Goal: Information Seeking & Learning: Learn about a topic

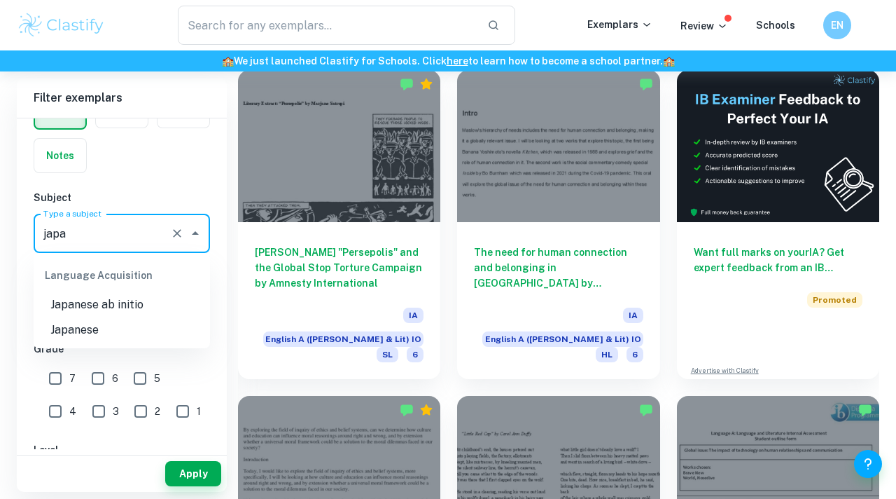
click at [117, 326] on li "Japanese" at bounding box center [122, 329] width 176 height 25
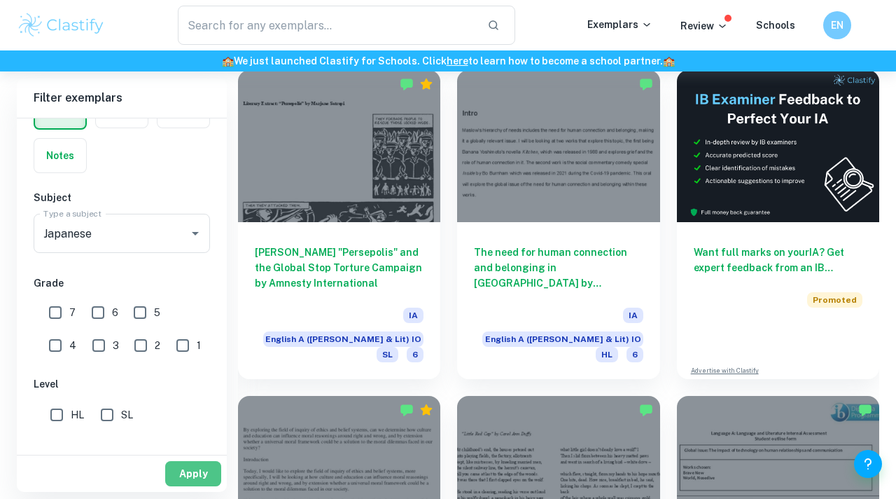
click at [201, 464] on button "Apply" at bounding box center [193, 473] width 56 height 25
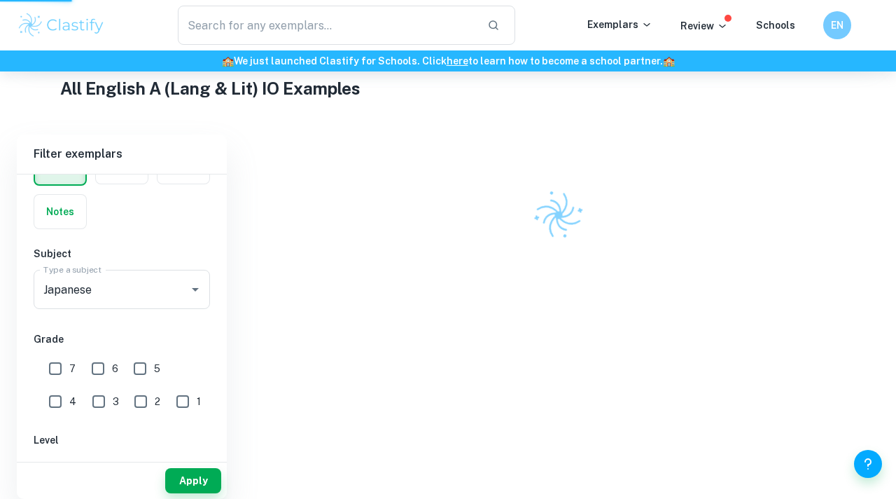
scroll to position [269, 0]
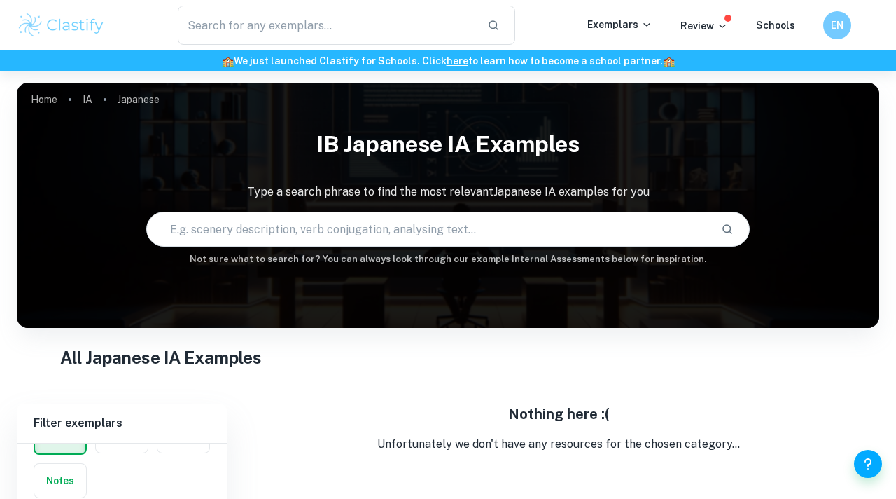
scroll to position [115, 0]
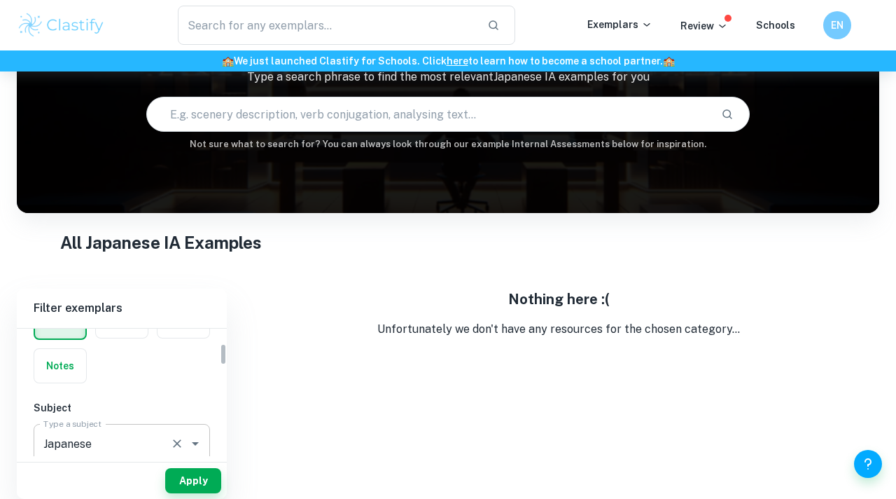
click at [131, 453] on input "Japanese" at bounding box center [102, 443] width 125 height 27
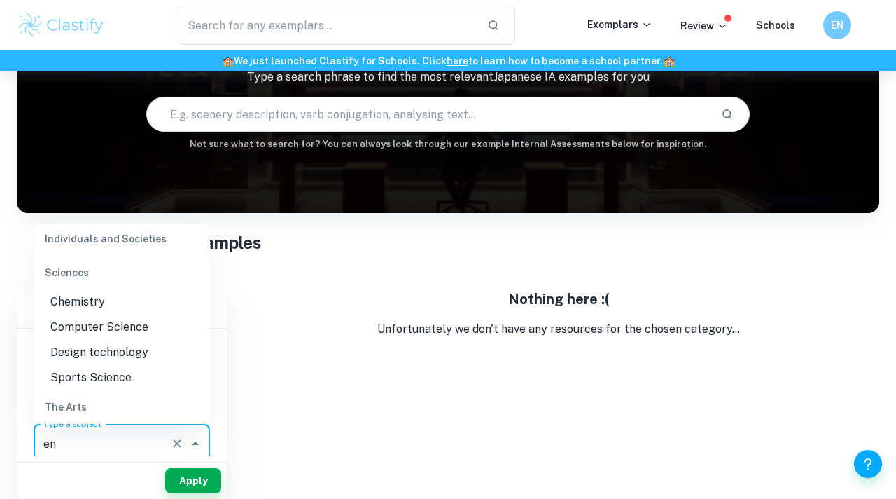
scroll to position [0, 0]
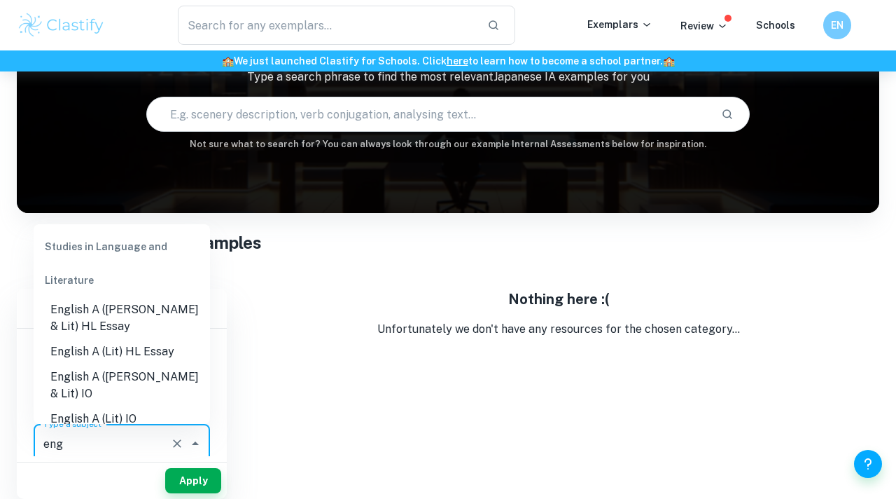
click at [158, 384] on li "English A (Lang & Lit) IO" at bounding box center [122, 385] width 176 height 42
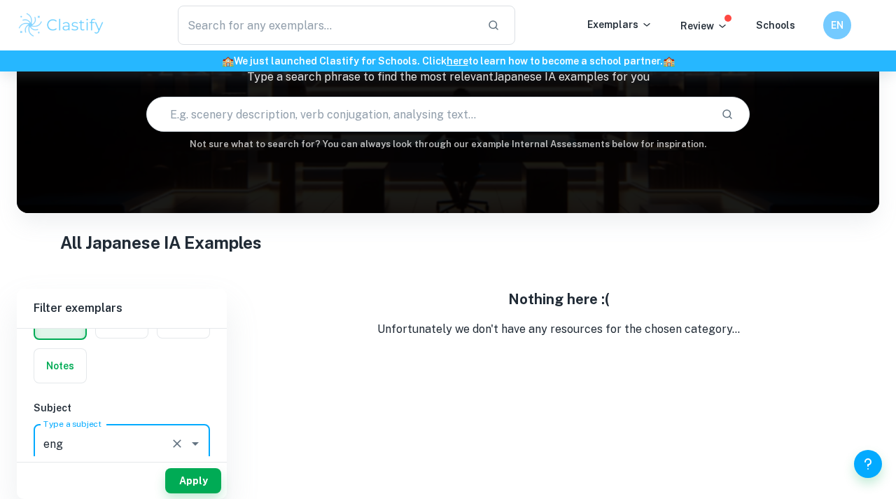
type input "English A (Lang & Lit) IO"
click at [185, 476] on button "Apply" at bounding box center [193, 480] width 56 height 25
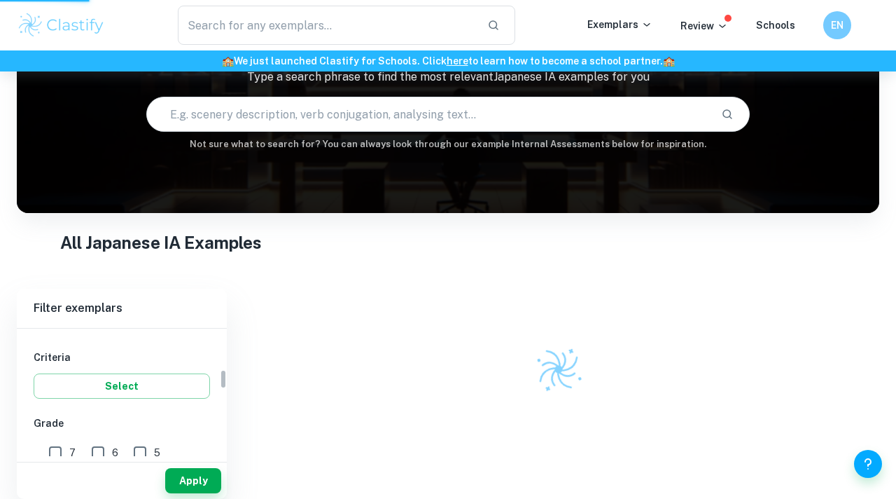
scroll to position [319, 0]
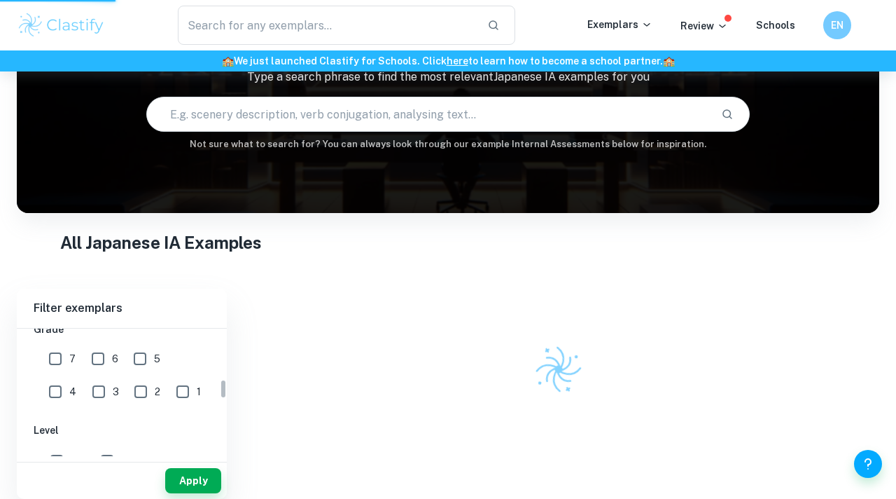
click at [58, 361] on input "7" at bounding box center [55, 358] width 28 height 28
checkbox input "true"
click at [204, 478] on button "Apply" at bounding box center [193, 480] width 56 height 25
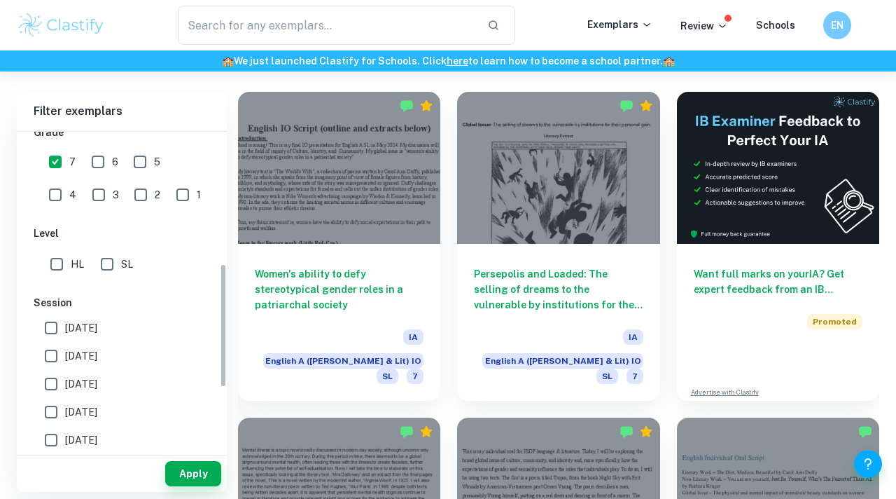
scroll to position [378, 0]
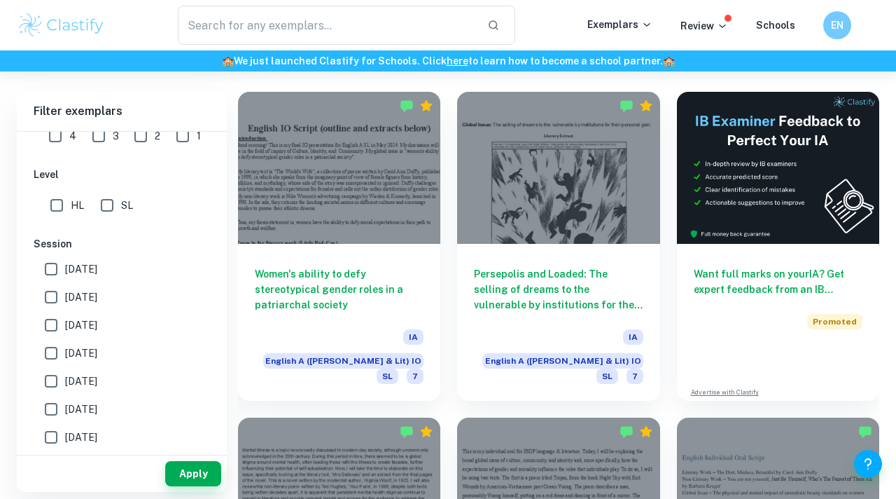
click at [88, 269] on span "May 2026" at bounding box center [81, 268] width 32 height 15
click at [65, 269] on input "May 2026" at bounding box center [51, 269] width 28 height 28
checkbox input "true"
click at [76, 299] on span "May 2025" at bounding box center [81, 296] width 32 height 15
click at [65, 299] on input "May 2025" at bounding box center [51, 297] width 28 height 28
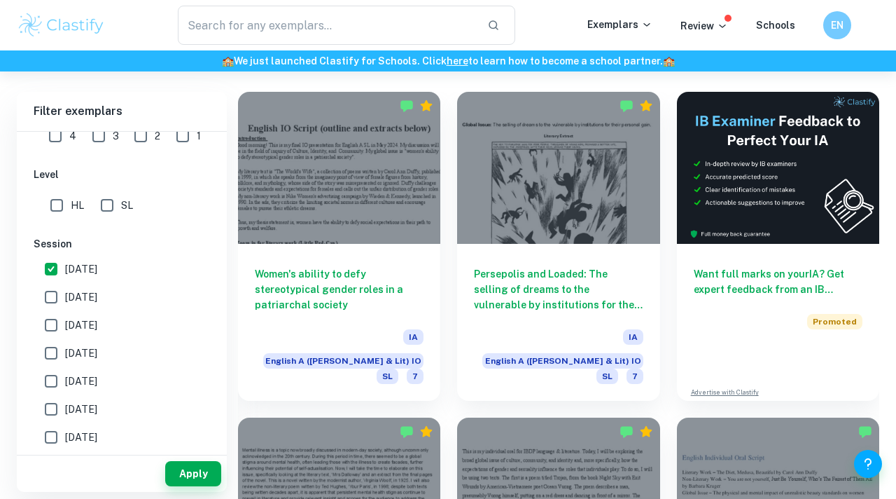
checkbox input "true"
click at [76, 342] on label "[DATE]" at bounding box center [118, 353] width 162 height 28
click at [65, 342] on input "[DATE]" at bounding box center [51, 353] width 28 height 28
click at [76, 361] on label "[DATE]" at bounding box center [118, 353] width 162 height 28
click at [65, 361] on input "[DATE]" at bounding box center [51, 353] width 28 height 28
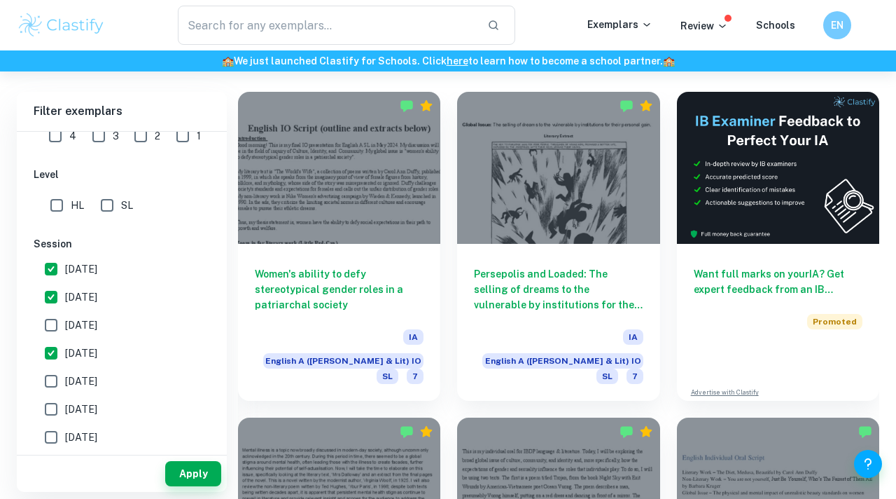
checkbox input "false"
click at [83, 330] on span "November 2024" at bounding box center [81, 324] width 32 height 15
click at [65, 330] on input "November 2024" at bounding box center [51, 325] width 28 height 28
checkbox input "true"
click at [81, 370] on label "November 2023" at bounding box center [118, 381] width 162 height 28
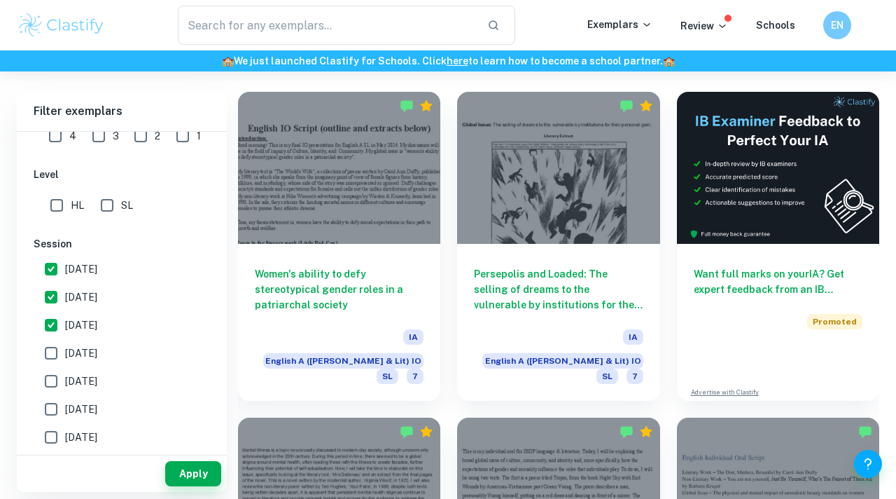
click at [65, 370] on input "November 2023" at bounding box center [51, 381] width 28 height 28
checkbox input "true"
click at [81, 365] on label "[DATE]" at bounding box center [118, 353] width 162 height 28
click at [65, 365] on input "[DATE]" at bounding box center [51, 353] width 28 height 28
checkbox input "true"
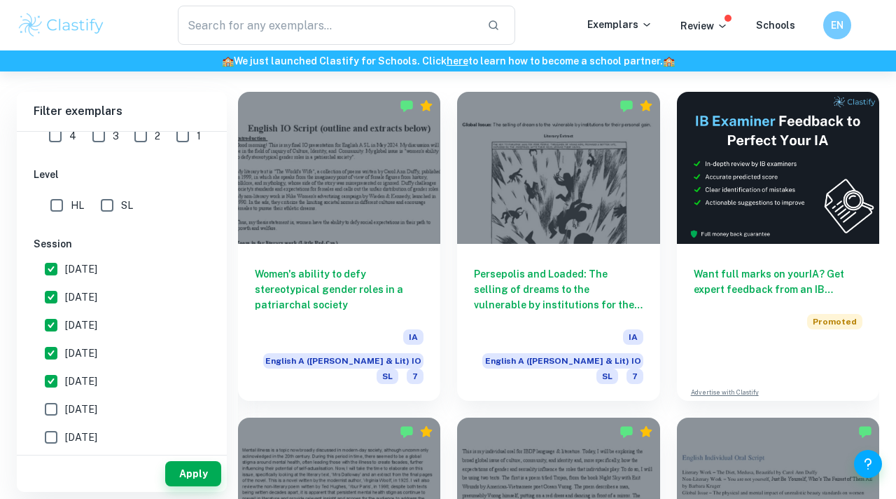
click at [79, 381] on span "November 2023" at bounding box center [81, 380] width 32 height 15
click at [65, 381] on input "November 2023" at bounding box center [51, 381] width 28 height 28
checkbox input "false"
click at [85, 346] on span "[DATE]" at bounding box center [81, 352] width 32 height 15
click at [65, 346] on input "[DATE]" at bounding box center [51, 353] width 28 height 28
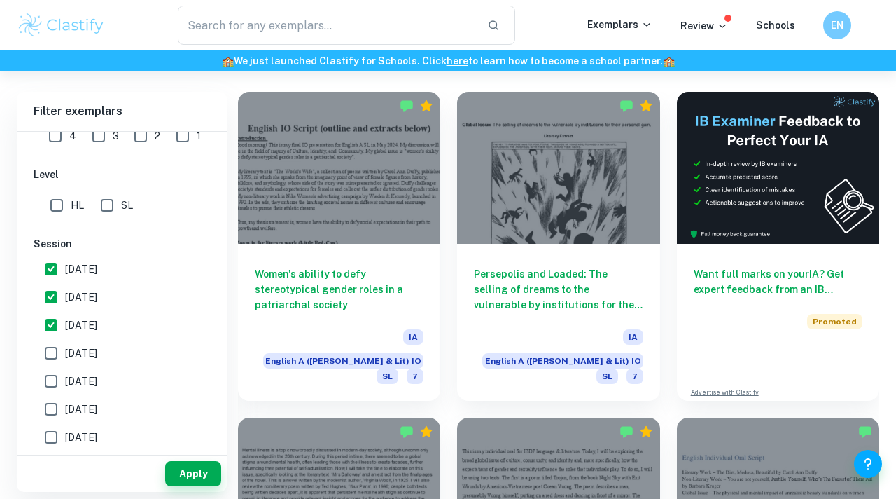
click at [85, 350] on span "[DATE]" at bounding box center [81, 352] width 32 height 15
click at [65, 350] on input "[DATE]" at bounding box center [51, 353] width 28 height 28
checkbox input "true"
click at [190, 473] on button "Apply" at bounding box center [193, 473] width 56 height 25
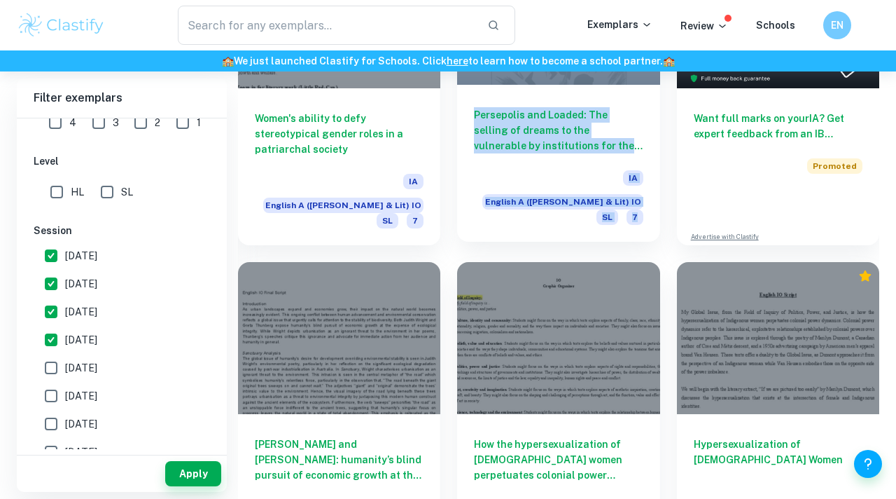
scroll to position [476, 0]
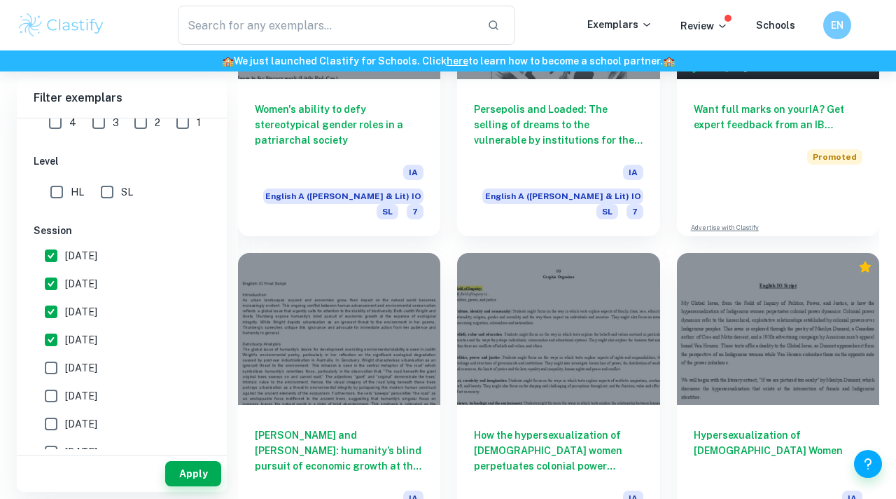
click at [445, 236] on div "How the hypersexualization of Indigenous women perpetuates colonial power dynam…" at bounding box center [549, 399] width 219 height 326
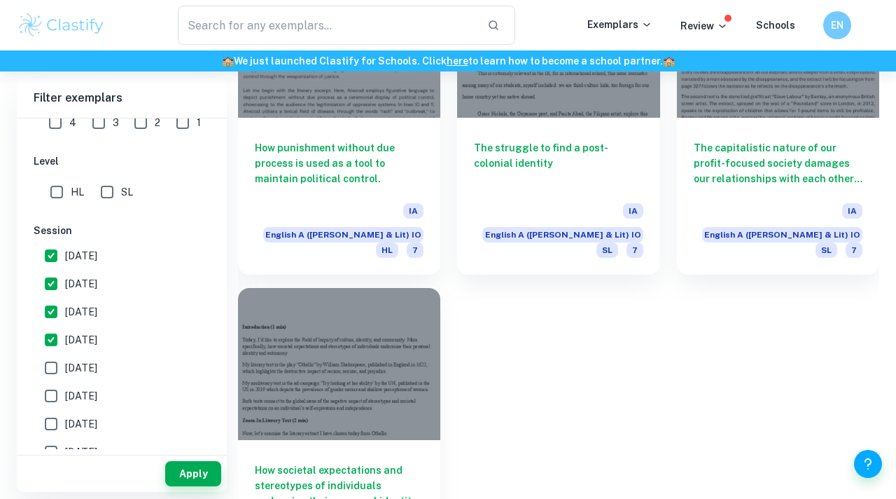
scroll to position [1092, 0]
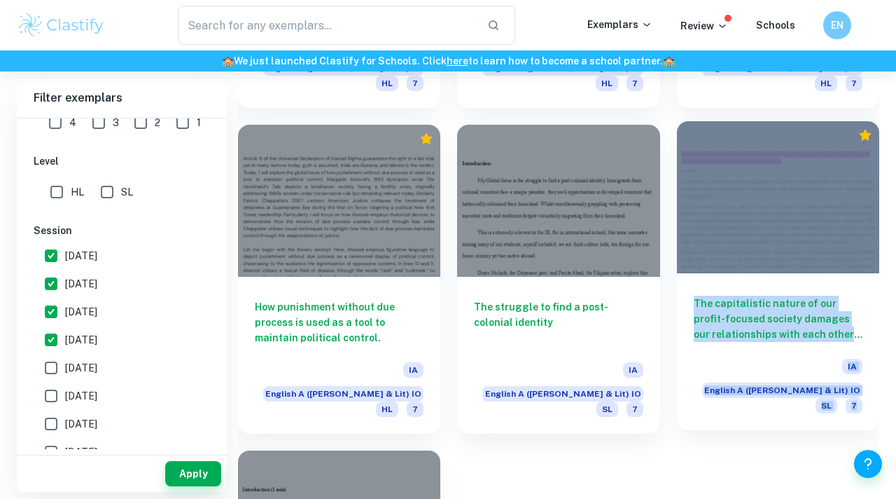
scroll to position [910, 0]
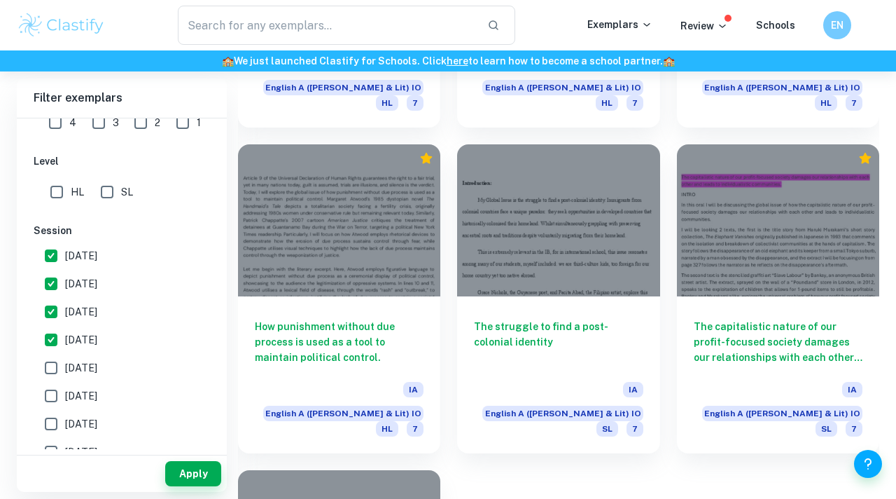
click at [616, 466] on div "Women's ability to defy stereotypical gender roles in a patriarchal society IA …" at bounding box center [550, 127] width 658 height 1302
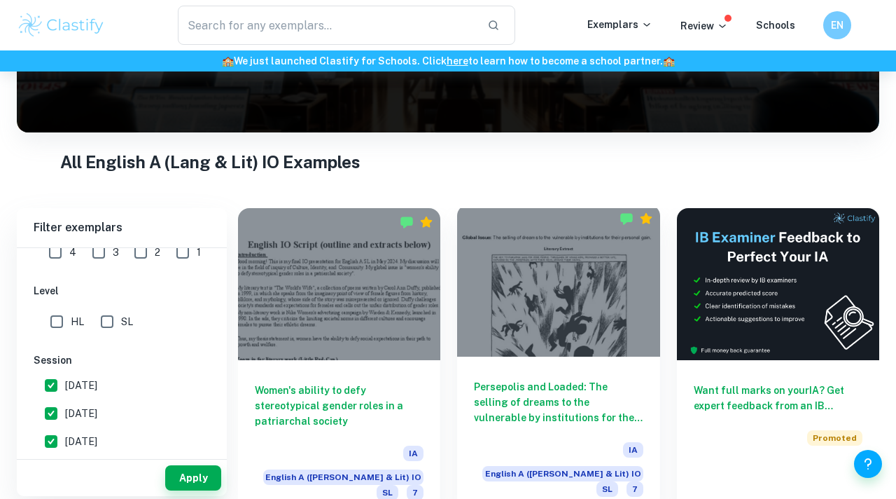
scroll to position [225, 0]
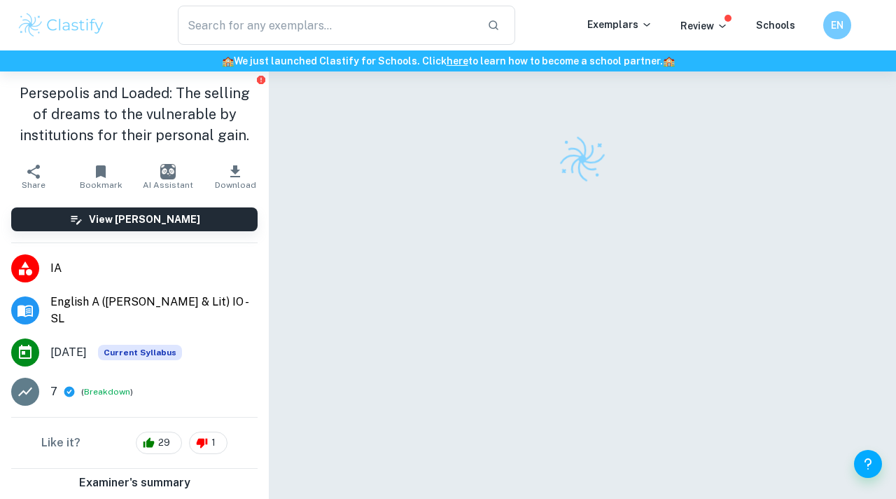
scroll to position [434, 0]
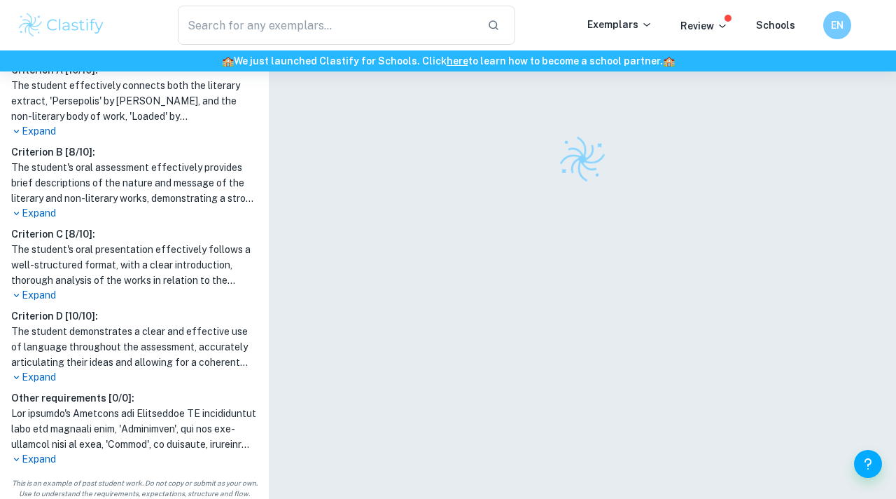
click at [41, 288] on p "Expand" at bounding box center [134, 295] width 246 height 15
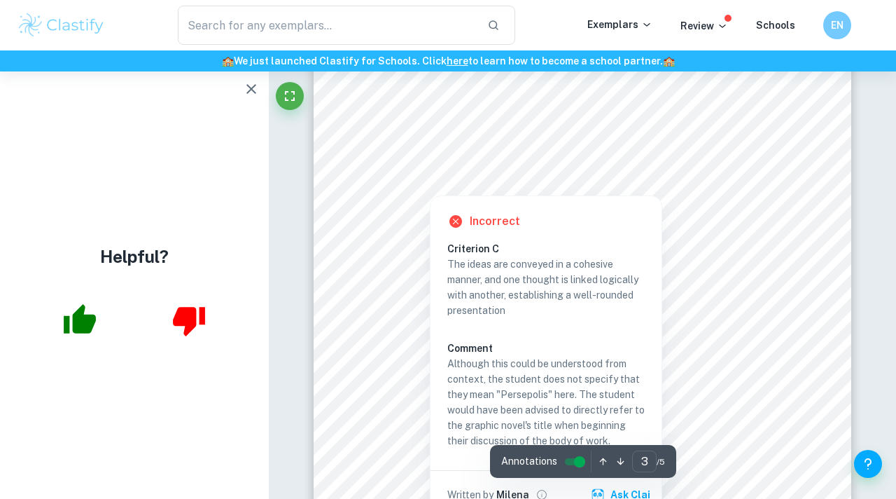
scroll to position [1776, 0]
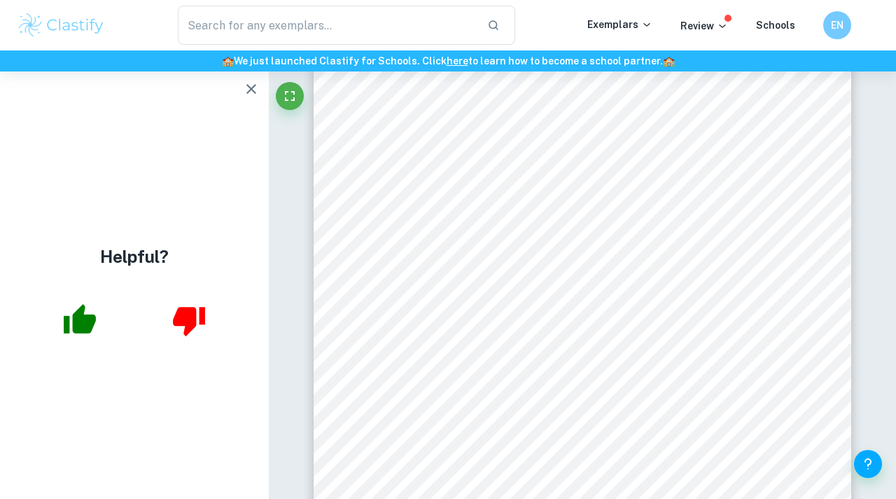
click at [245, 75] on div "Helpful?" at bounding box center [134, 284] width 269 height 427
click at [247, 90] on icon "button" at bounding box center [251, 89] width 17 height 17
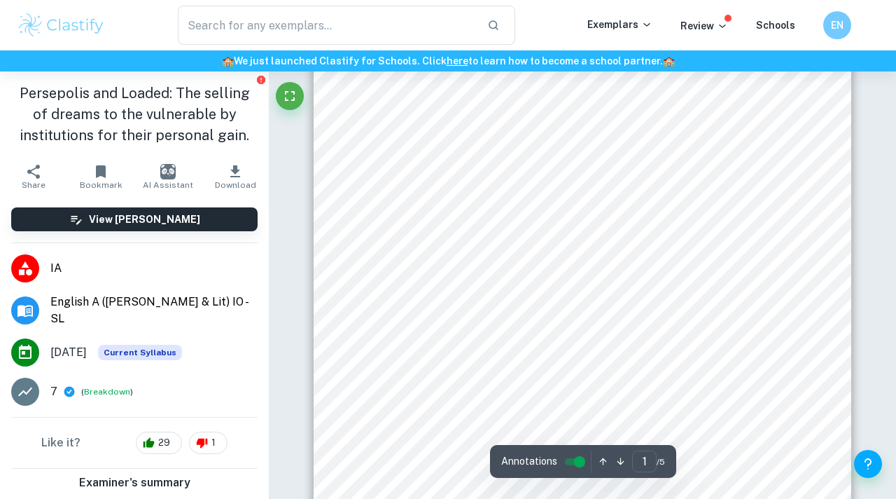
scroll to position [667, 0]
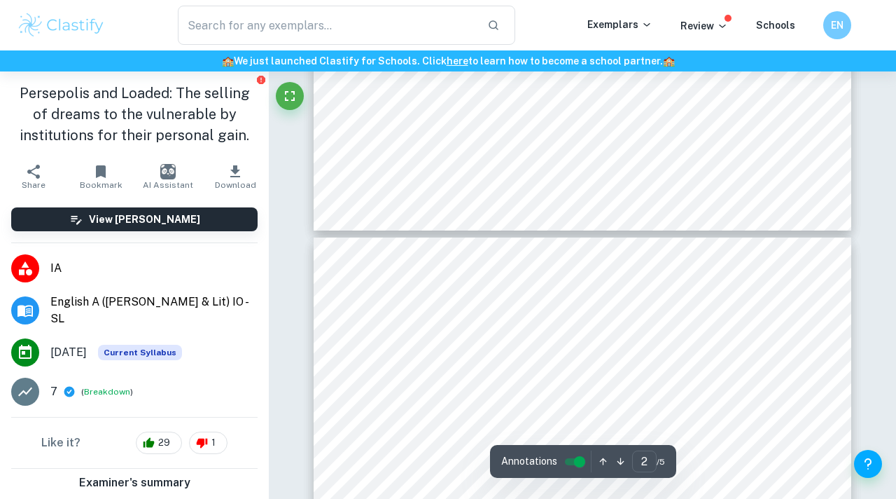
type input "3"
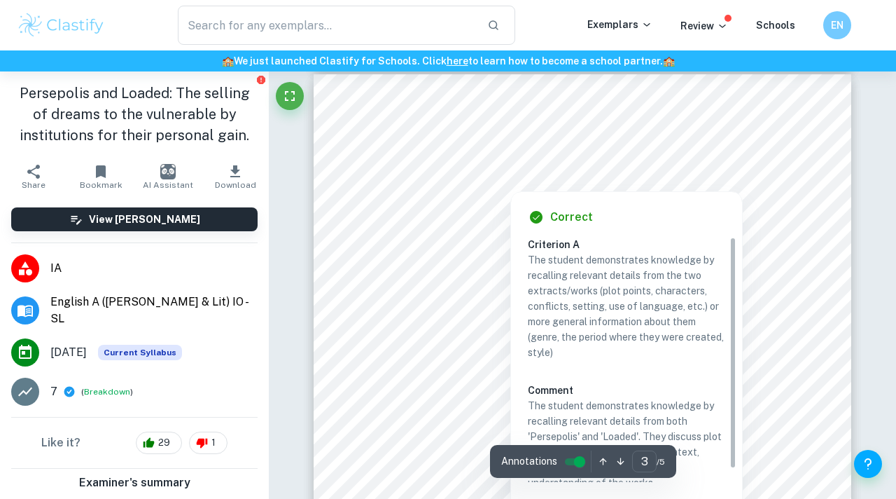
scroll to position [1644, 0]
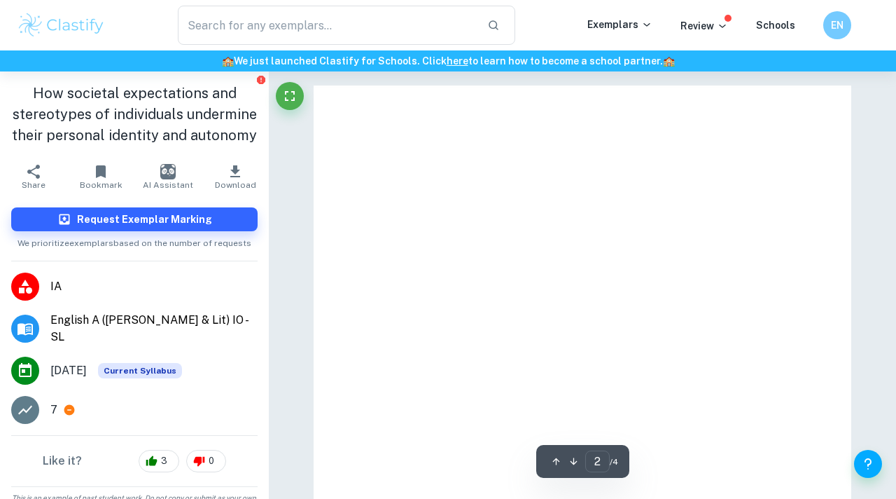
type input "1"
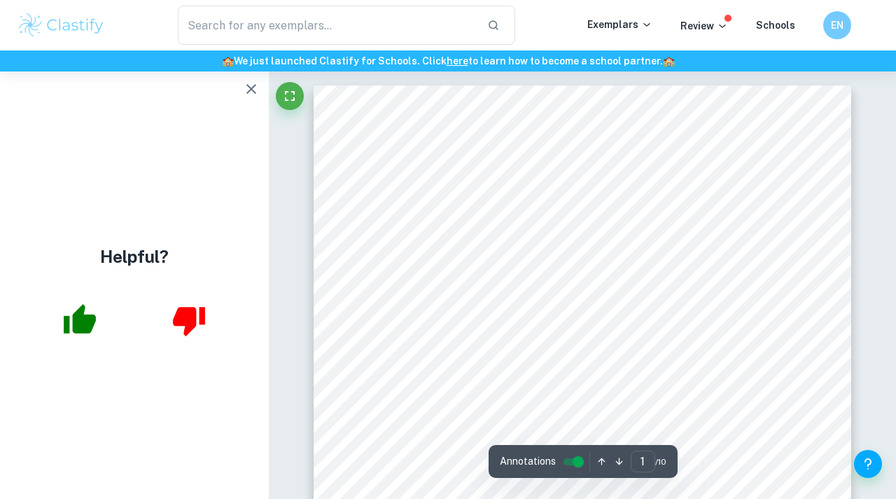
click at [248, 83] on icon "button" at bounding box center [251, 89] width 17 height 17
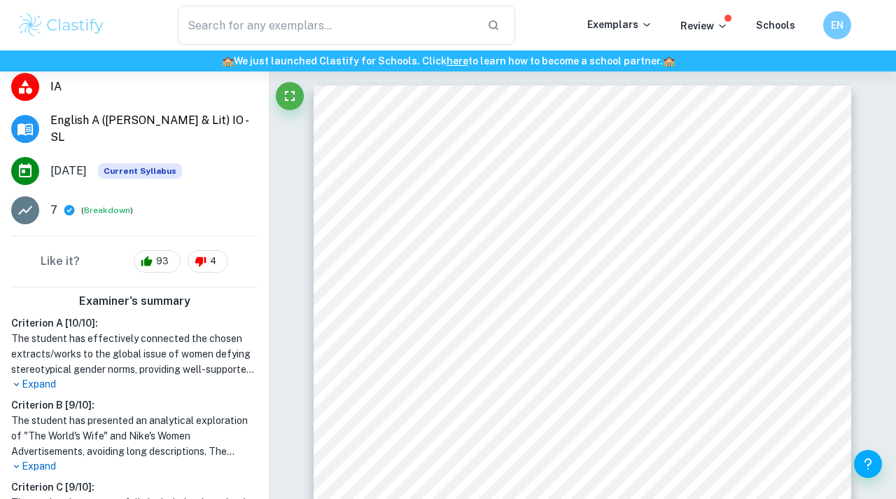
scroll to position [284, 0]
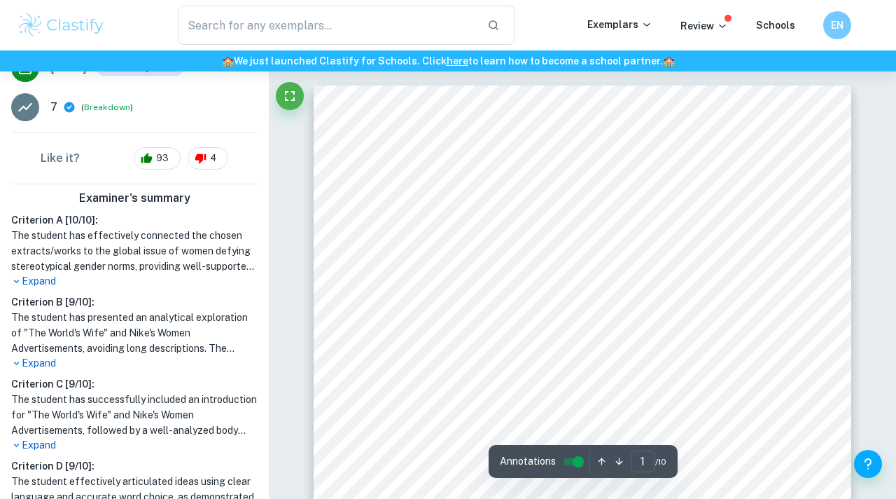
drag, startPoint x: 361, startPoint y: 201, endPoint x: 350, endPoint y: 190, distance: 15.4
click at [352, 190] on div "English IO Script (outline and extracts below) Introduction Good morning! This …" at bounding box center [583, 465] width 538 height 760
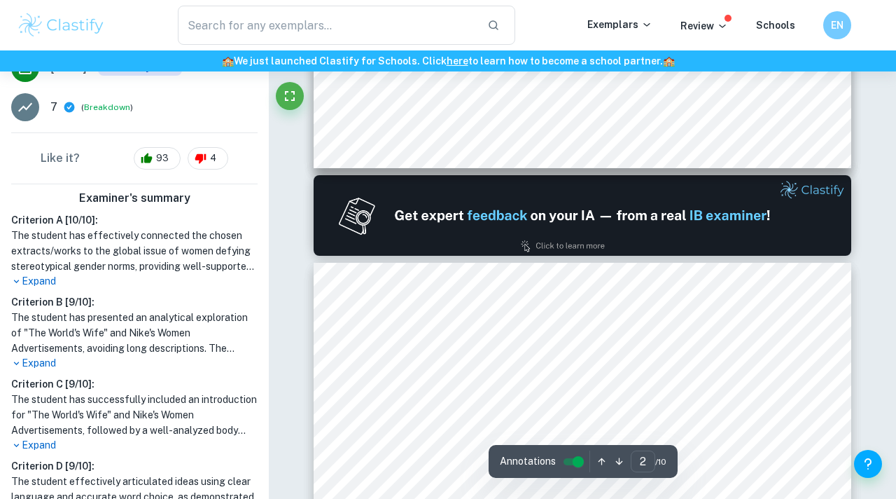
type input "1"
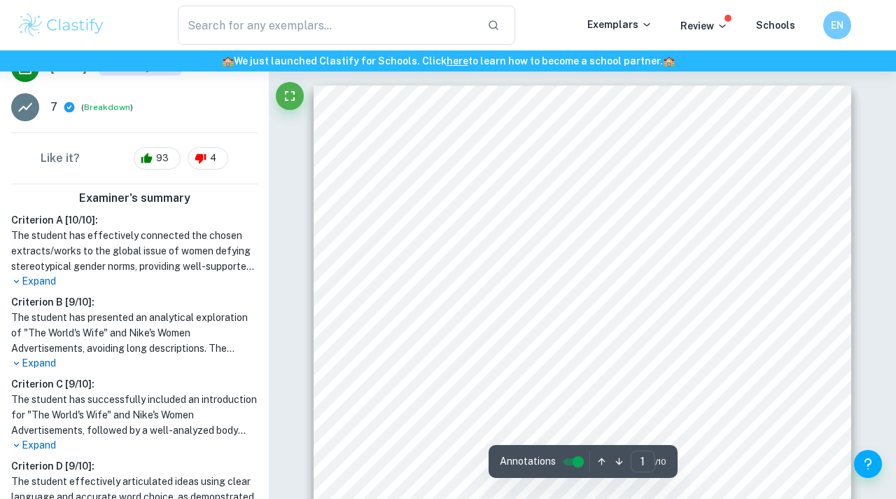
click at [776, 153] on span "English IO Script (outline and extracts below)" at bounding box center [583, 163] width 390 height 20
